Goal: Transaction & Acquisition: Purchase product/service

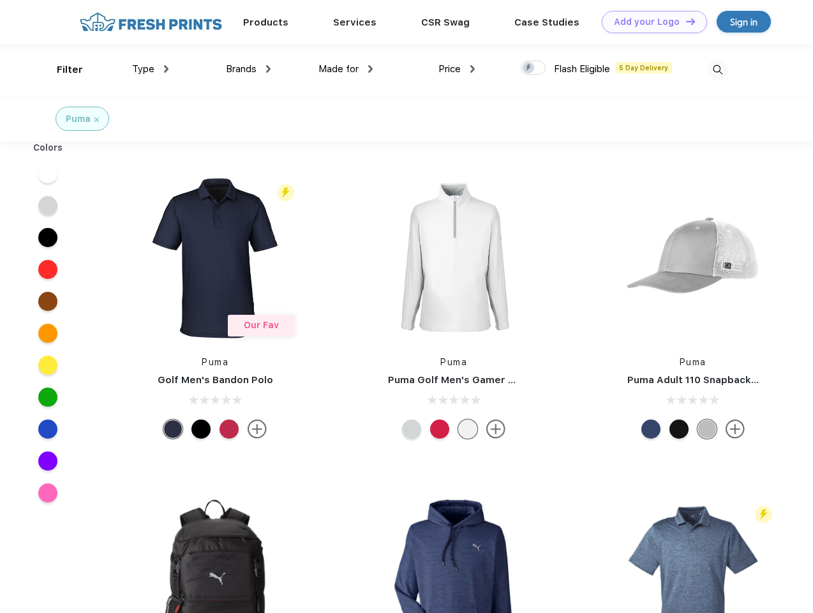
scroll to position [1, 0]
click at [650, 22] on link "Add your Logo Design Tool" at bounding box center [654, 22] width 105 height 22
click at [61, 70] on div "Filter" at bounding box center [70, 70] width 26 height 15
click at [151, 69] on span "Type" at bounding box center [143, 68] width 22 height 11
click at [248, 69] on span "Brands" at bounding box center [241, 68] width 31 height 11
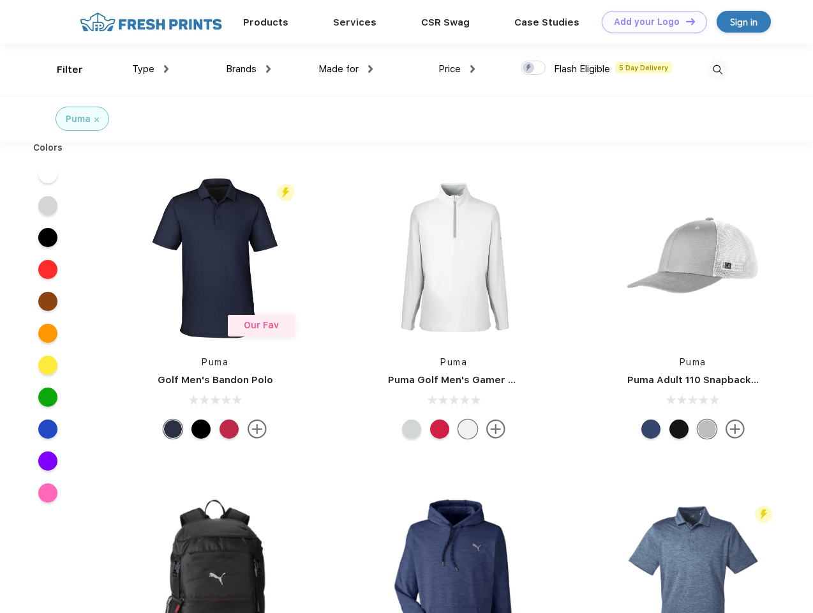
click at [346, 69] on span "Made for" at bounding box center [339, 68] width 40 height 11
click at [457, 69] on span "Price" at bounding box center [450, 68] width 22 height 11
click at [534, 68] on div at bounding box center [533, 68] width 25 height 14
click at [529, 68] on input "checkbox" at bounding box center [525, 64] width 8 height 8
click at [718, 70] on img at bounding box center [717, 69] width 21 height 21
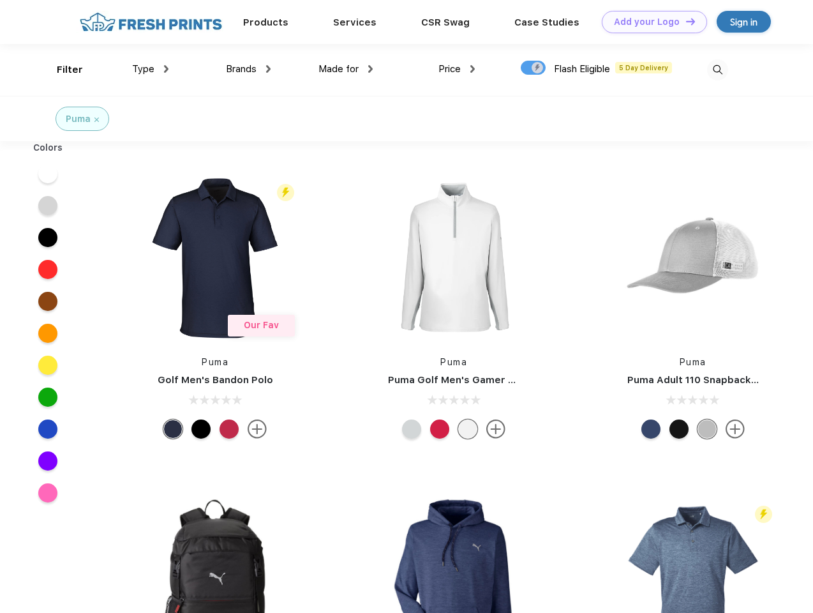
click at [48, 174] on div at bounding box center [48, 174] width 49 height 32
click at [48, 206] on div at bounding box center [48, 206] width 49 height 32
